Goal: Transaction & Acquisition: Book appointment/travel/reservation

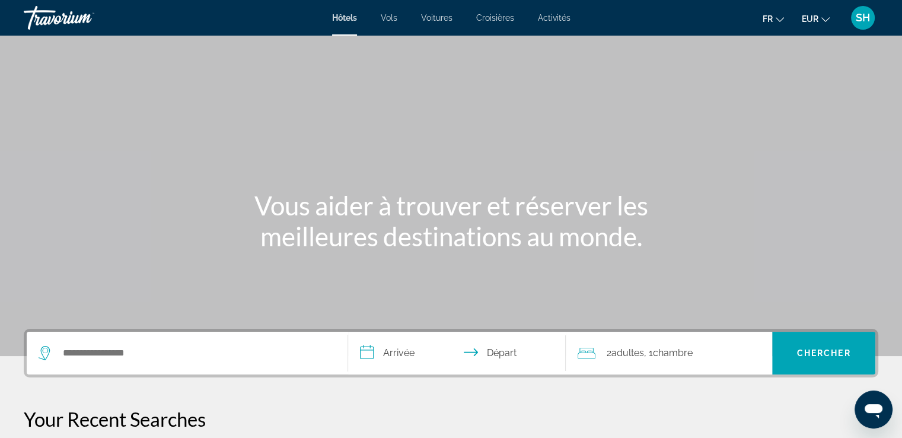
click at [856, 17] on span "SH" at bounding box center [863, 18] width 14 height 12
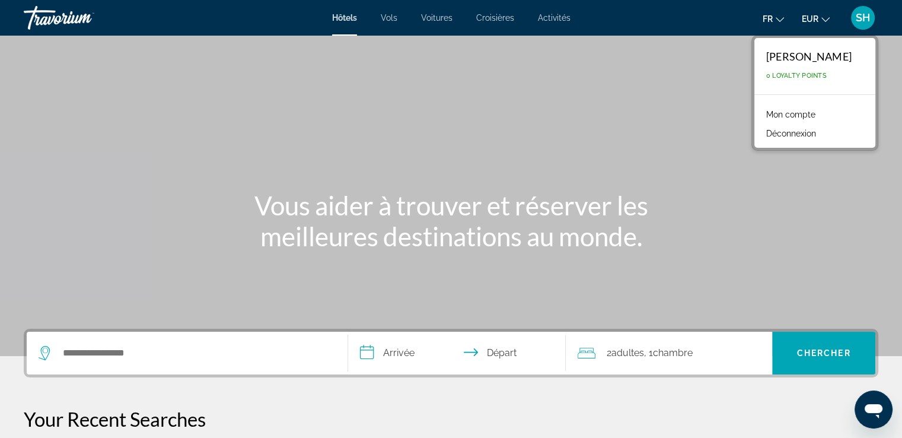
click at [349, 136] on div "Main content" at bounding box center [451, 178] width 902 height 356
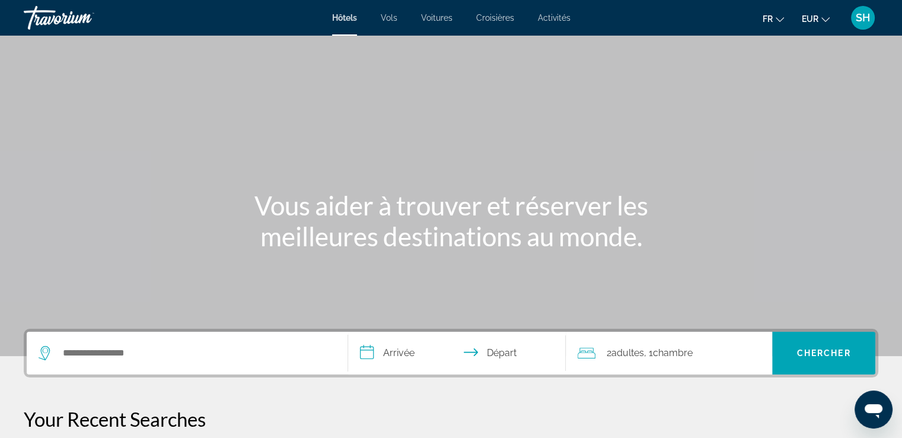
click at [551, 21] on span "Activités" at bounding box center [554, 17] width 33 height 9
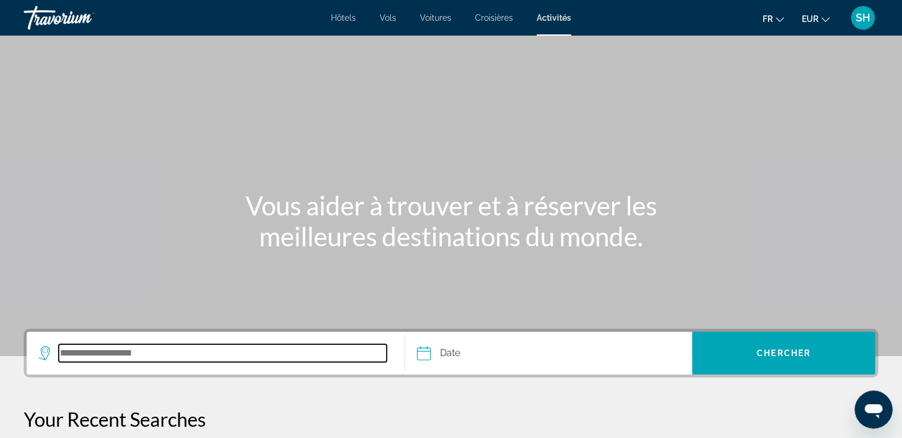
click at [97, 355] on input "Search destination" at bounding box center [223, 353] width 328 height 18
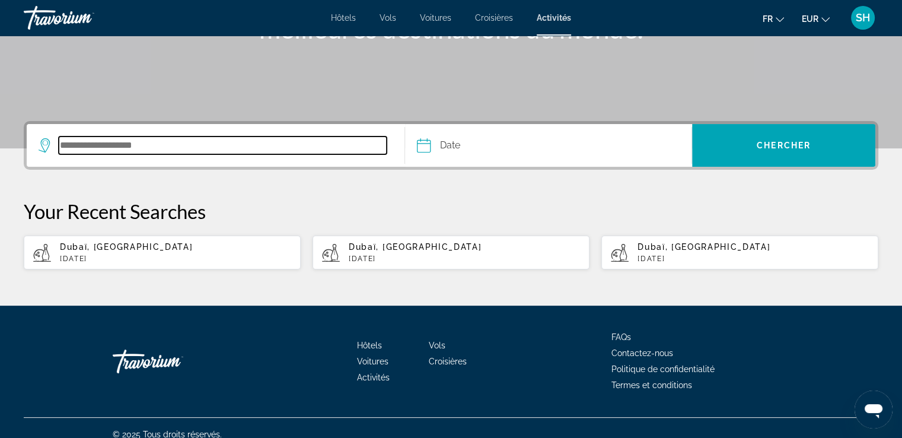
scroll to position [220, 0]
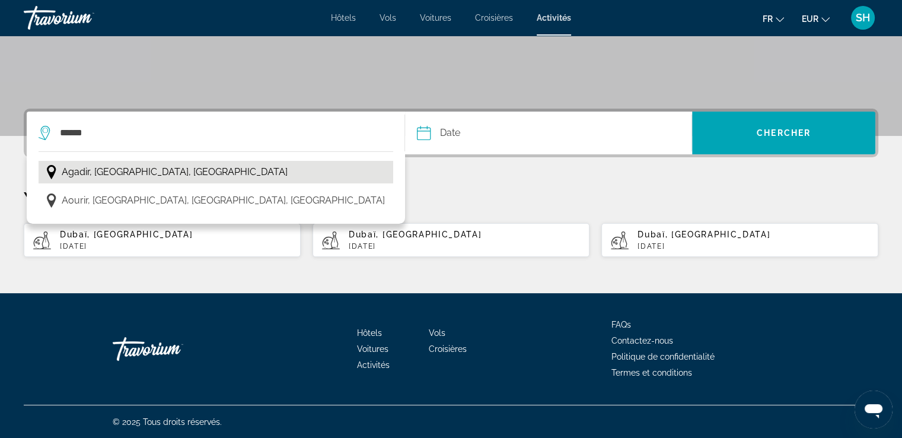
click at [119, 179] on span "Agadir, [GEOGRAPHIC_DATA], [GEOGRAPHIC_DATA]" at bounding box center [175, 172] width 226 height 17
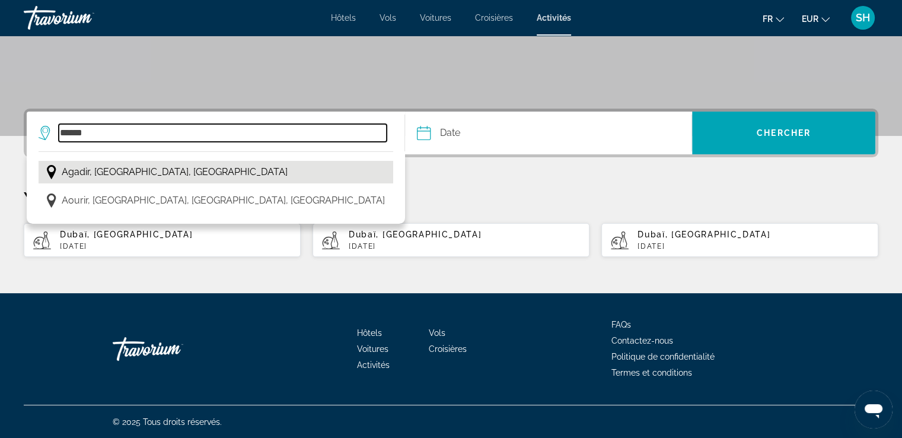
type input "**********"
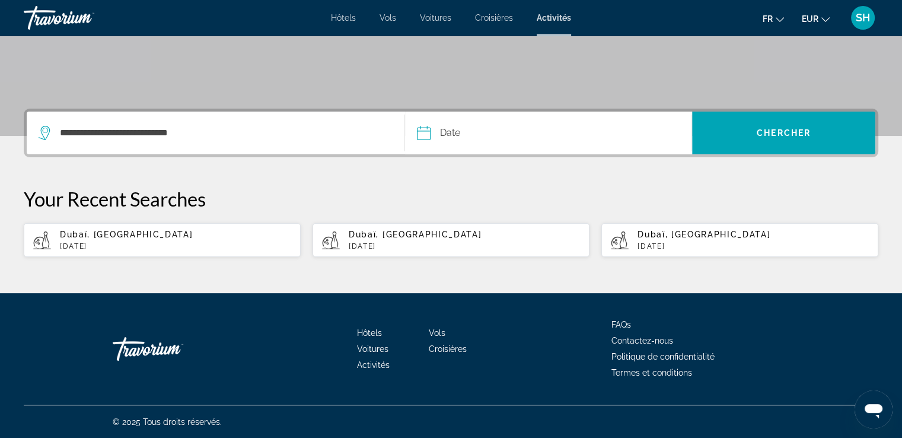
click at [505, 138] on input "Date" at bounding box center [485, 134] width 142 height 46
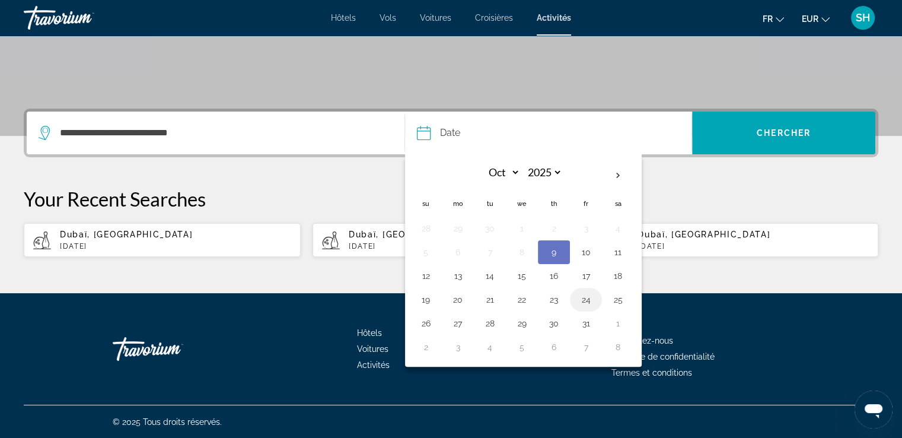
click at [585, 298] on button "24" at bounding box center [585, 299] width 19 height 17
type input "**********"
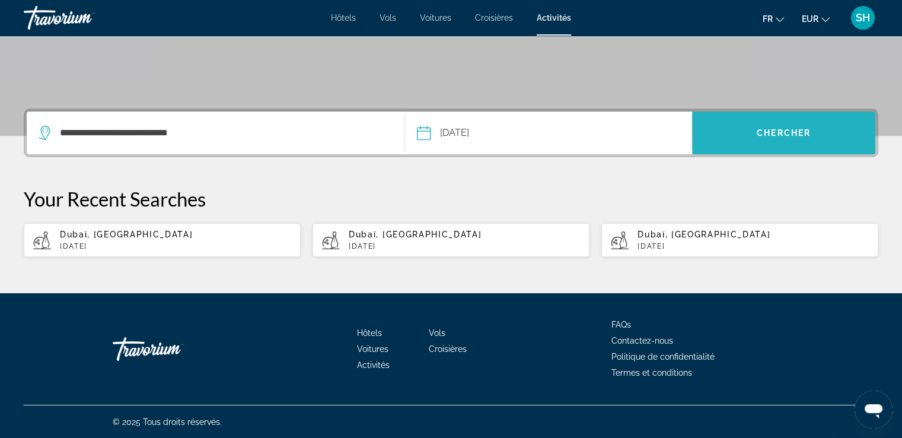
click at [794, 134] on span "Chercher" at bounding box center [784, 132] width 54 height 9
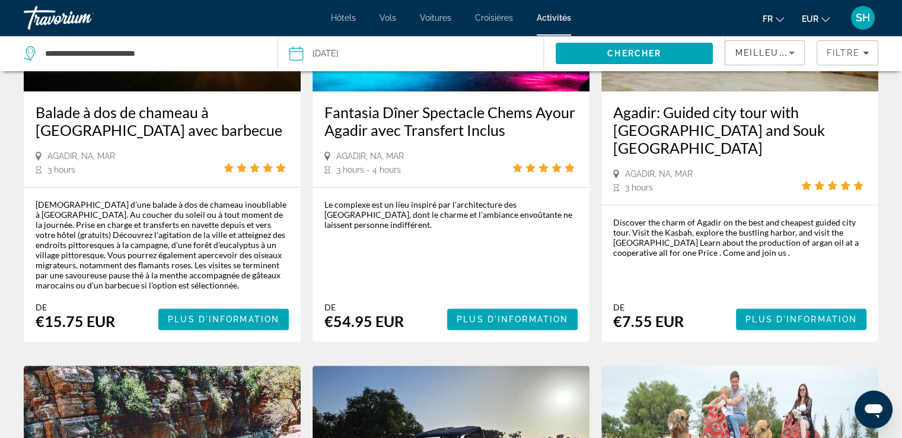
scroll to position [593, 0]
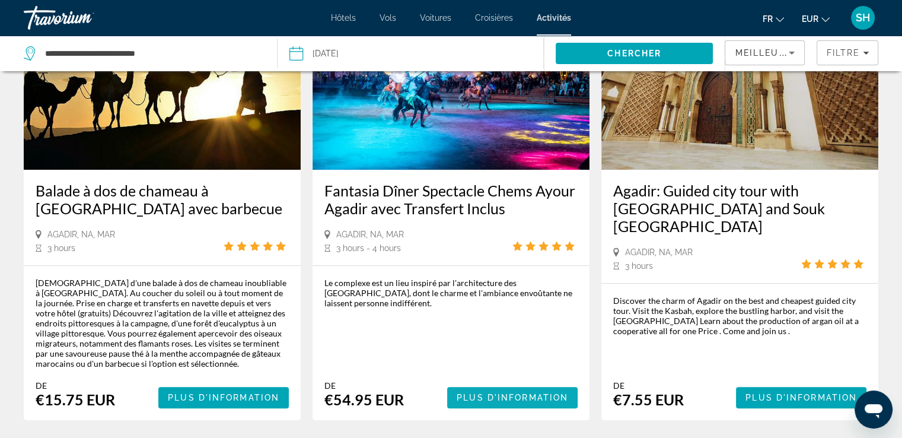
click at [495, 393] on span "Plus d'information" at bounding box center [512, 397] width 111 height 9
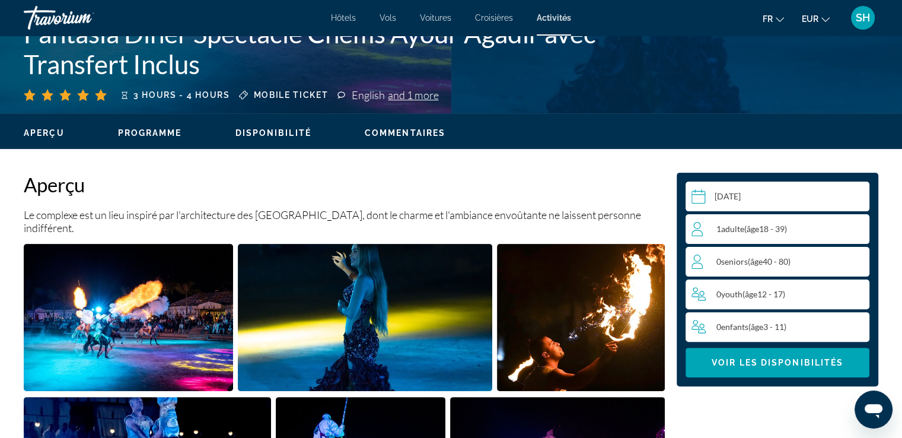
scroll to position [297, 0]
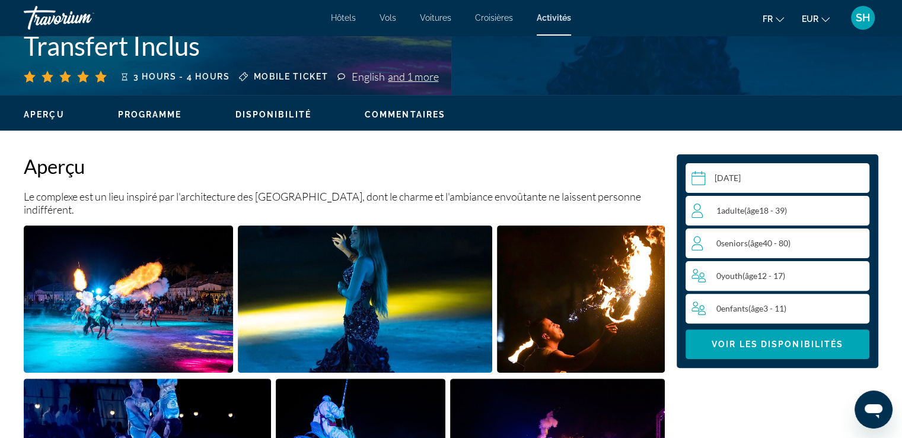
click at [837, 212] on div "1 Adulte Adultes ( âge 18 - 39)" at bounding box center [779, 210] width 177 height 14
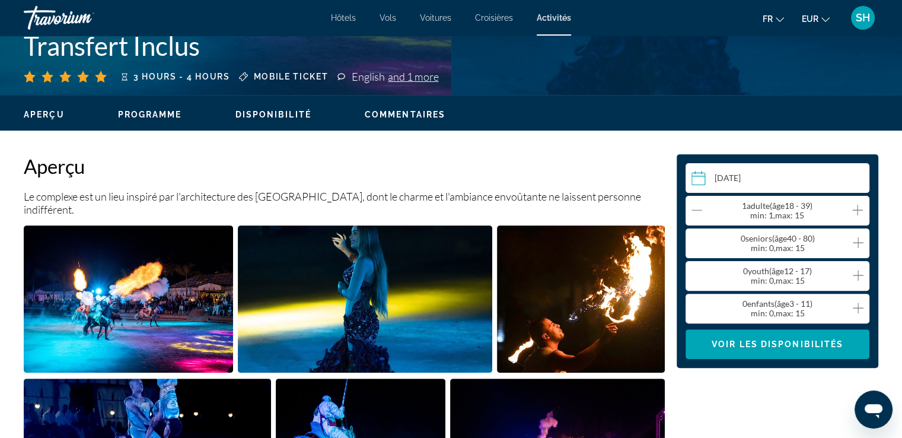
click at [856, 209] on icon "Increment adults" at bounding box center [857, 210] width 11 height 11
click at [694, 208] on icon "Decrement adults" at bounding box center [696, 210] width 11 height 14
click at [859, 240] on icon "Increment seniors" at bounding box center [858, 242] width 11 height 14
click at [858, 240] on icon "Increment seniors" at bounding box center [858, 242] width 11 height 11
click at [855, 274] on icon "Increment youth" at bounding box center [858, 275] width 11 height 14
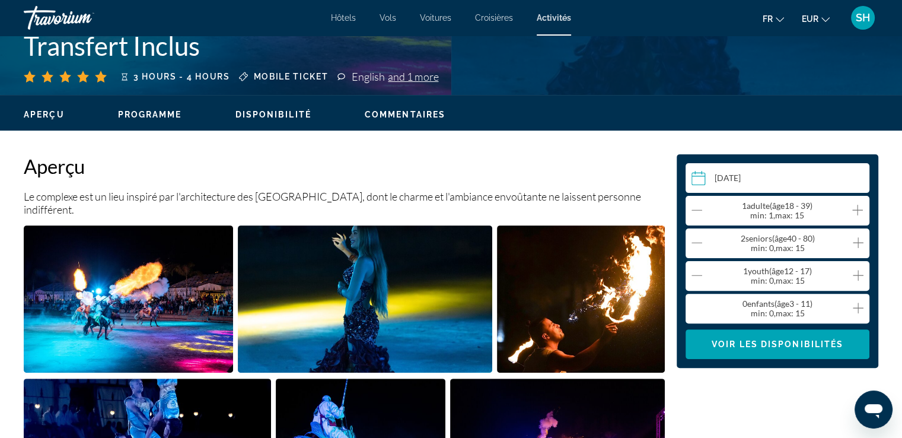
click at [858, 304] on icon "Increment children" at bounding box center [858, 307] width 11 height 11
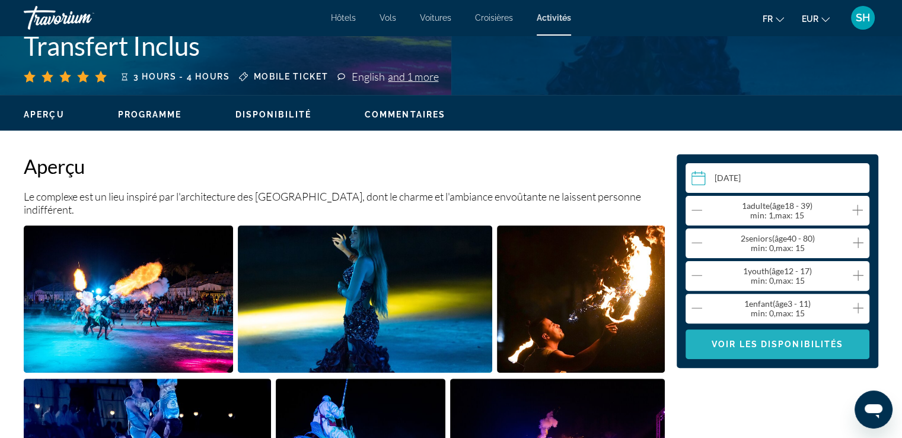
click at [775, 345] on span "Voir les disponibilités" at bounding box center [778, 343] width 132 height 9
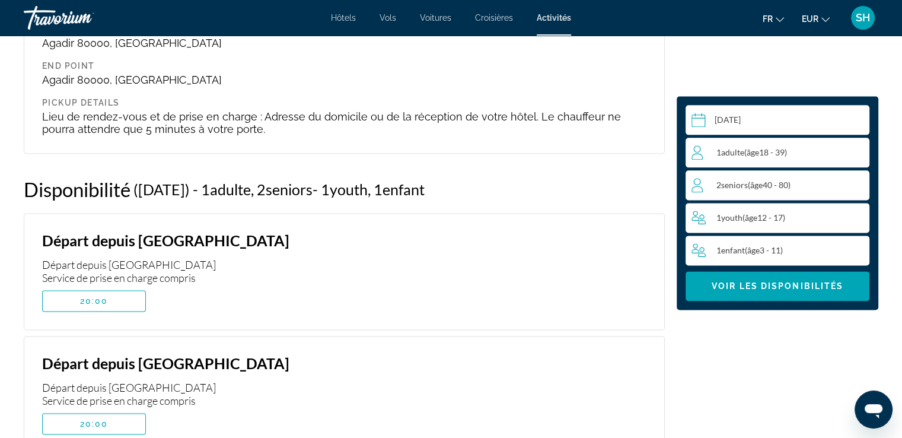
scroll to position [1532, 0]
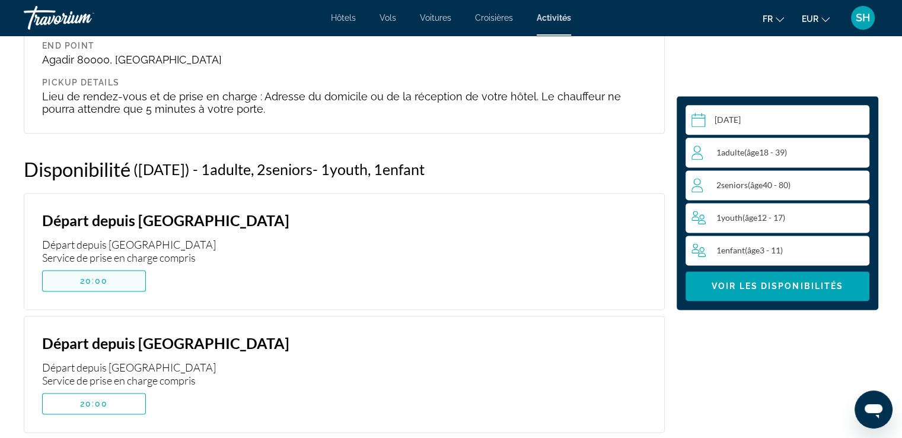
click at [71, 266] on span "Main content" at bounding box center [94, 280] width 103 height 28
